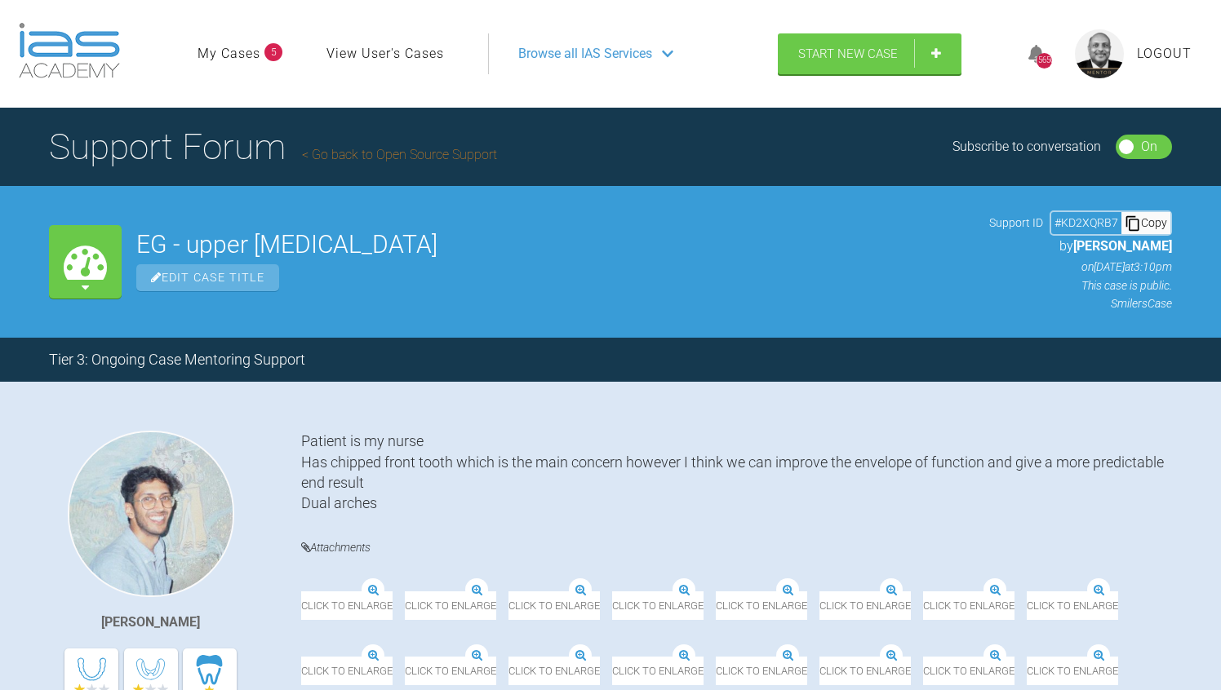
click at [1094, 220] on div "# KD2XQRB7" at bounding box center [1086, 223] width 70 height 18
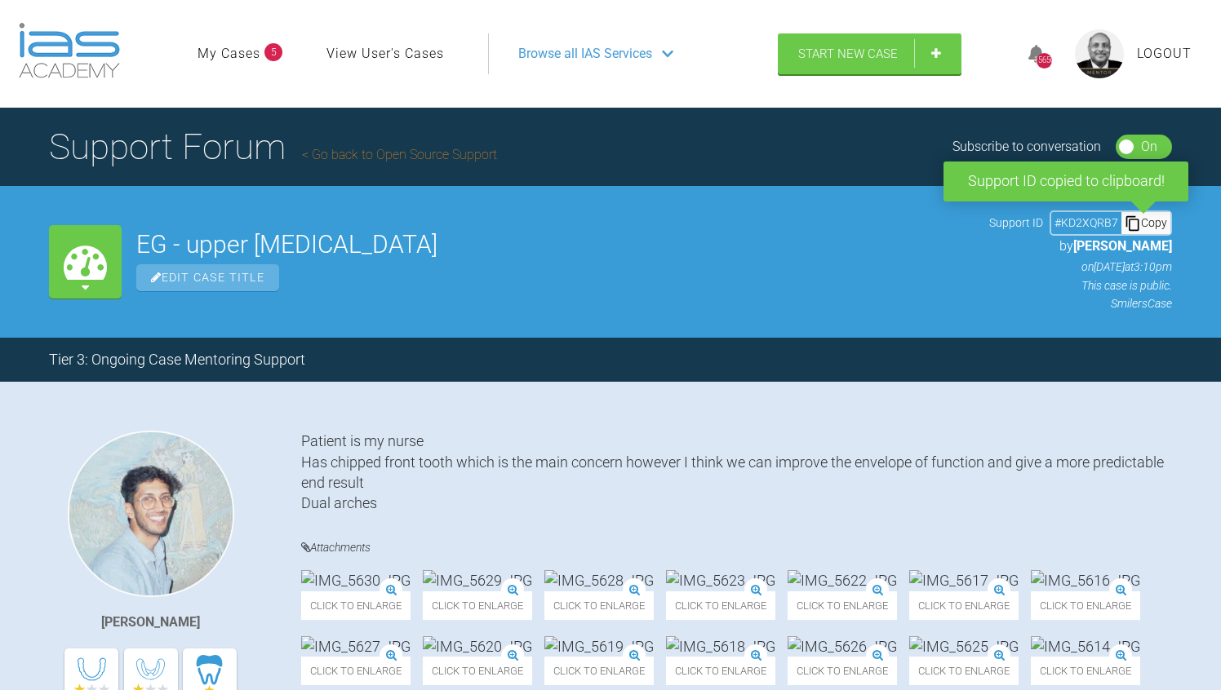
click at [1117, 228] on div "# KD2XQRB7" at bounding box center [1086, 223] width 70 height 18
click at [990, 282] on div "EG - upper incisors Edit Case Title Support ID # KD2XQRB7 Copy Support ID copie…" at bounding box center [653, 262] width 1035 height 102
click at [660, 137] on div "Support Forum Go back to Open Source Support Subscribe to conversation On Off" at bounding box center [610, 147] width 1221 height 78
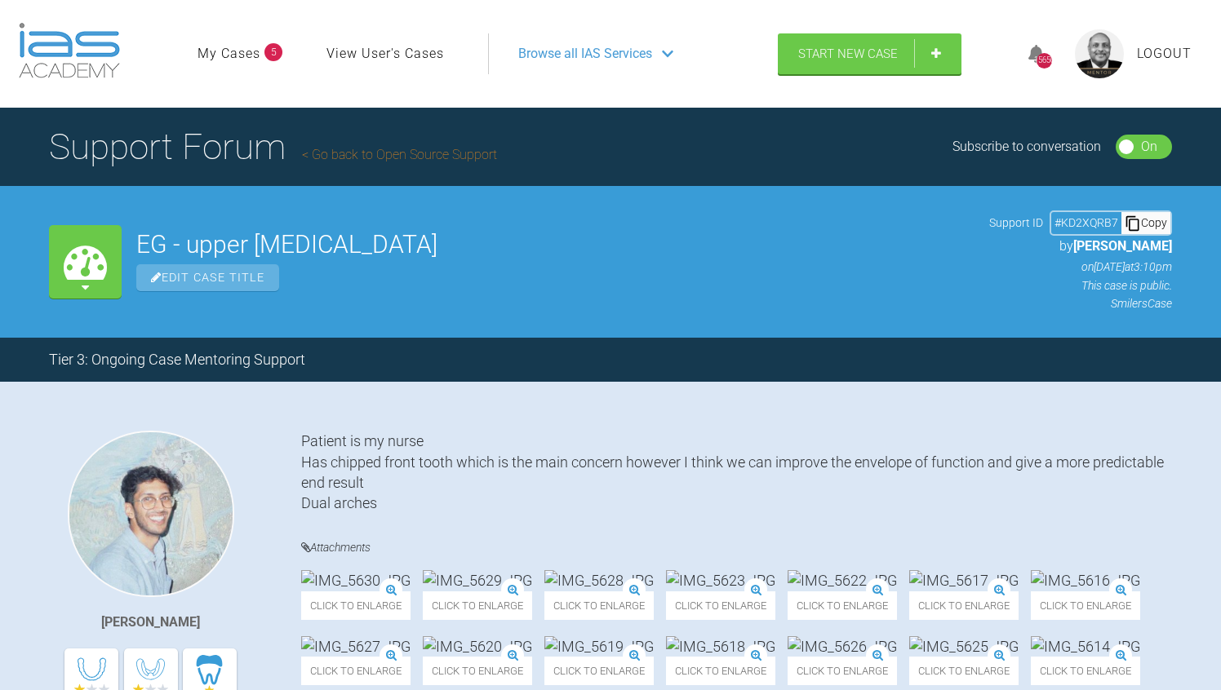
click at [242, 58] on link "My Cases" at bounding box center [228, 53] width 63 height 21
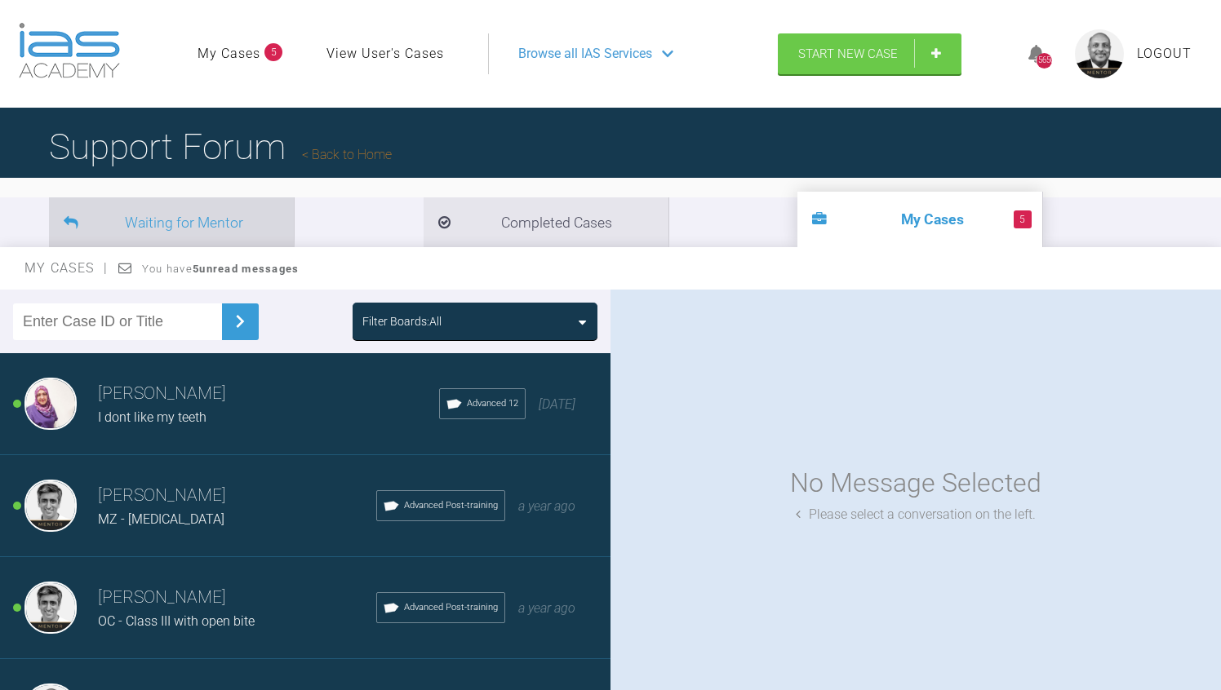
click at [128, 218] on li "Waiting for Mentor" at bounding box center [171, 222] width 245 height 50
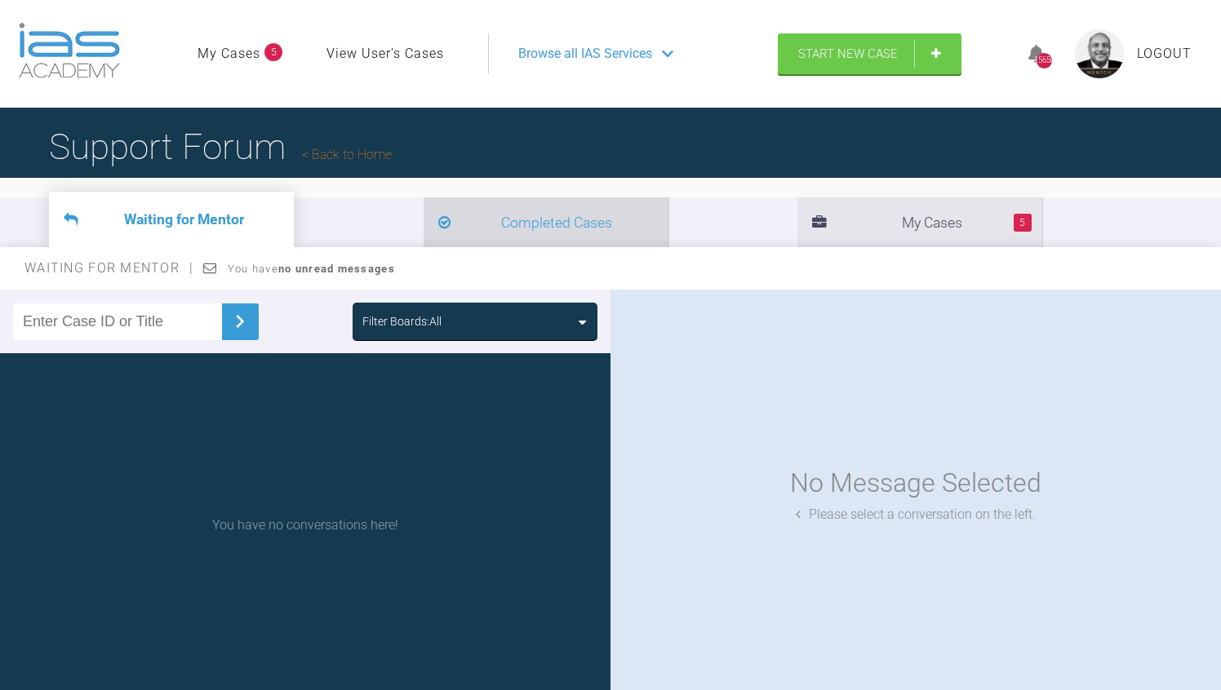
click at [435, 218] on li "Completed Cases" at bounding box center [545, 222] width 245 height 50
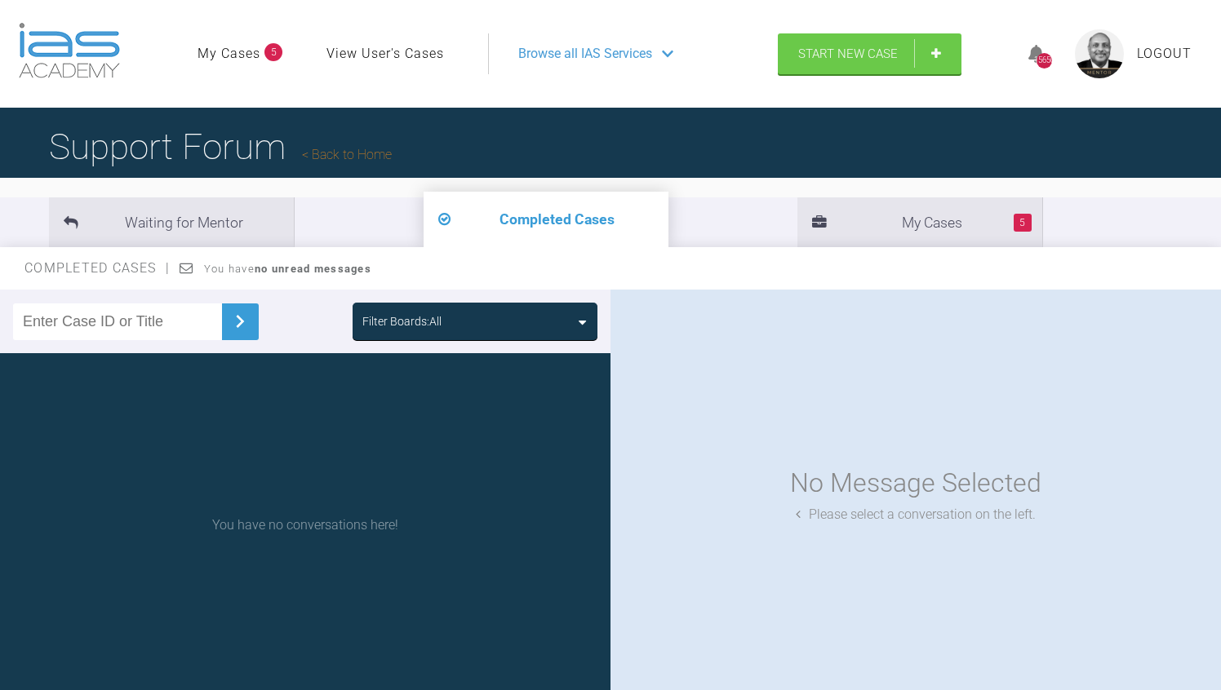
click at [557, 55] on span "Browse all IAS Services" at bounding box center [585, 53] width 134 height 21
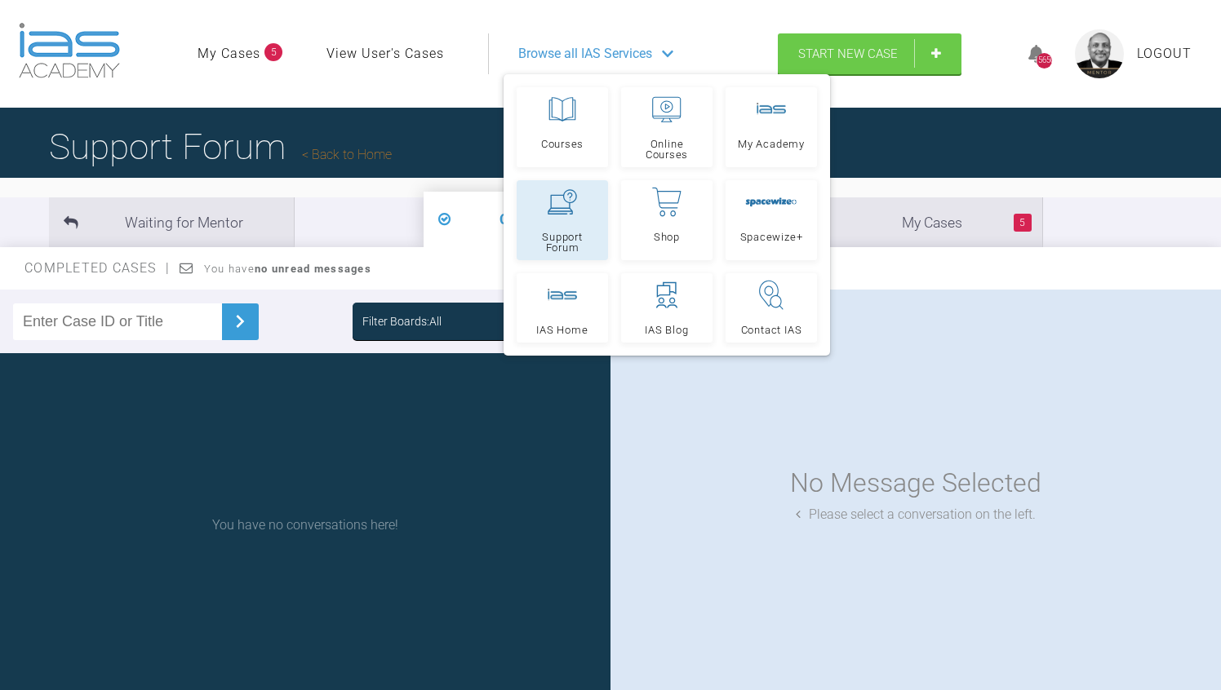
click at [557, 235] on span "Support Forum" at bounding box center [562, 242] width 77 height 21
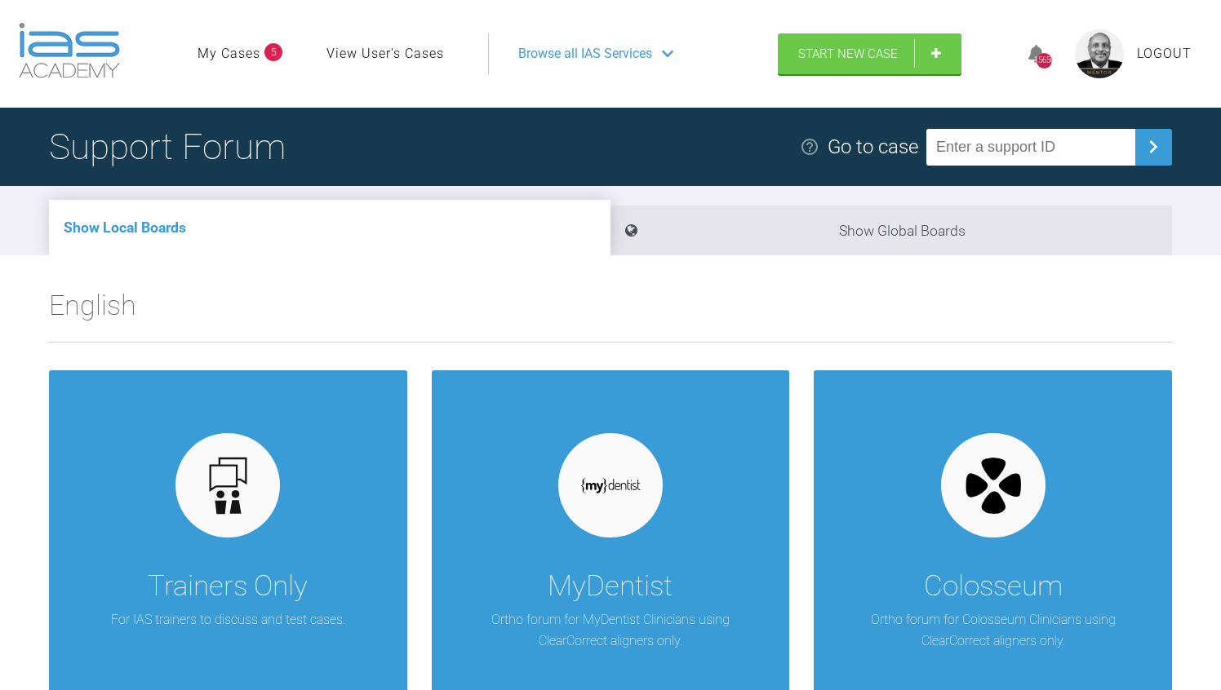
click at [1025, 165] on div "Go to case" at bounding box center [986, 147] width 372 height 37
click at [1018, 137] on input "text" at bounding box center [1030, 147] width 209 height 37
type input "4TAK9BW3"
click at [1148, 149] on img at bounding box center [1153, 147] width 26 height 26
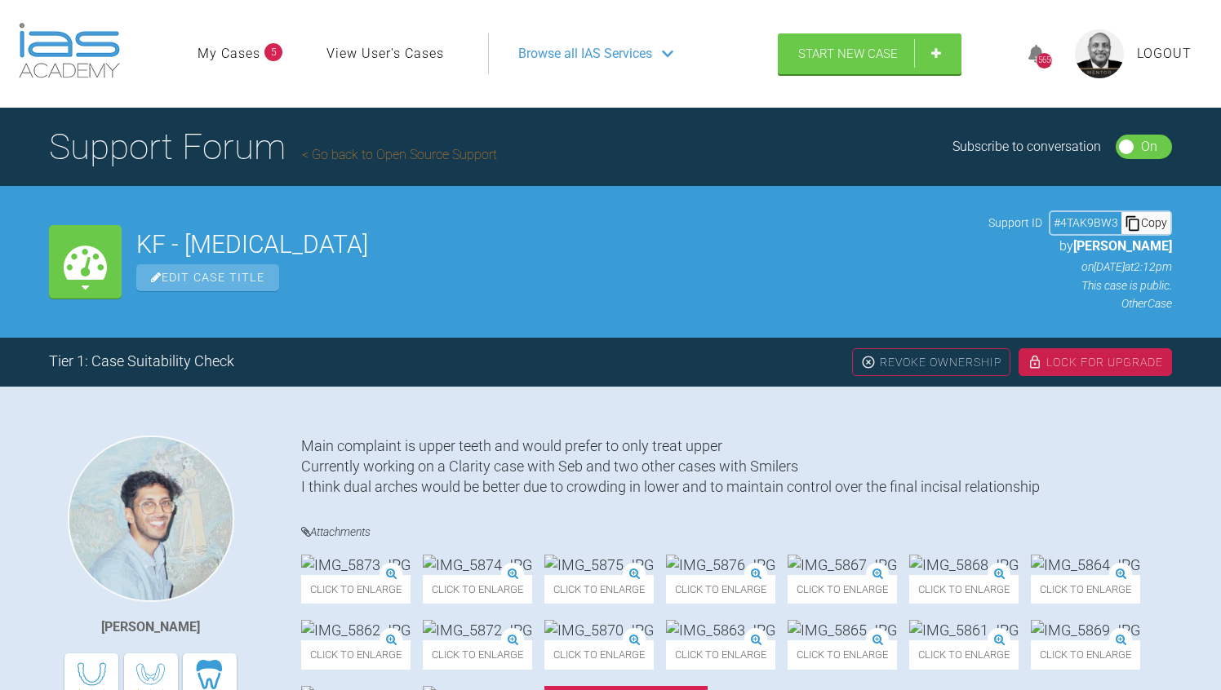
click at [904, 356] on div "Revoke Ownership" at bounding box center [931, 362] width 158 height 28
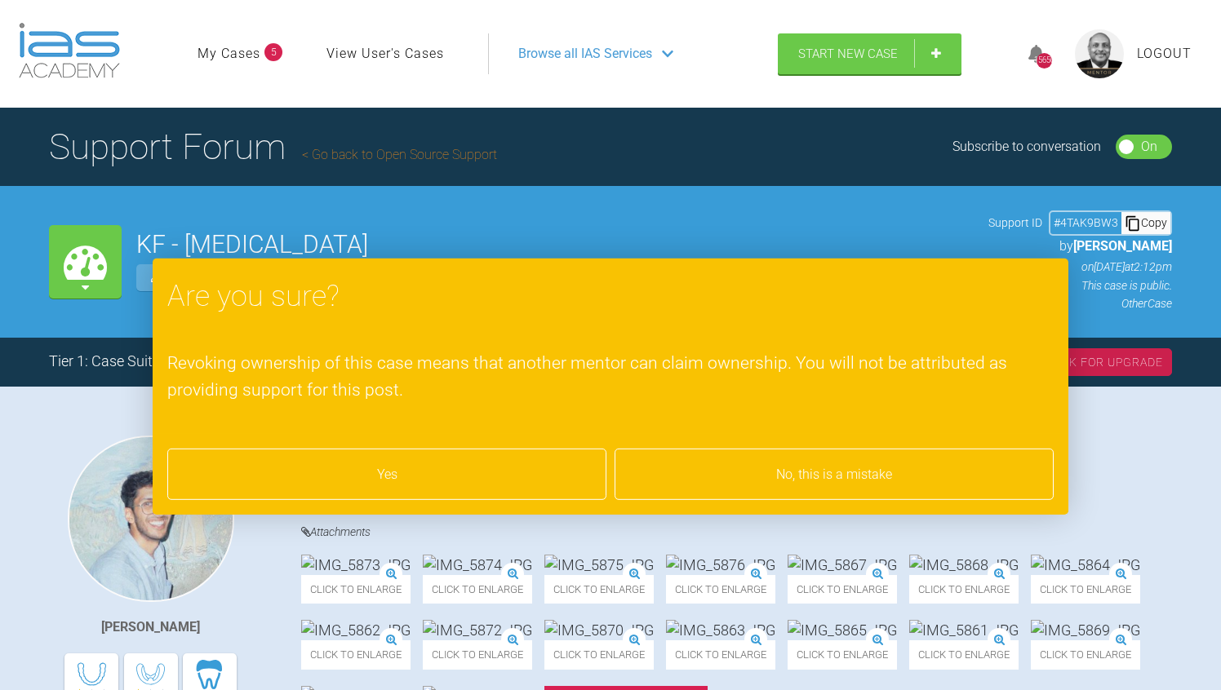
click at [379, 475] on div "Yes" at bounding box center [386, 475] width 439 height 52
